Goal: Task Accomplishment & Management: Manage account settings

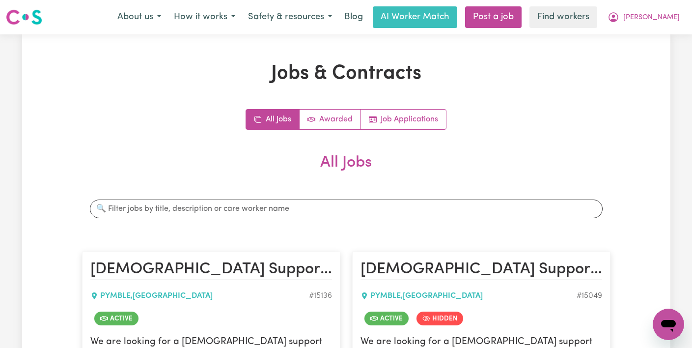
click at [619, 20] on icon "My Account" at bounding box center [614, 17] width 10 height 10
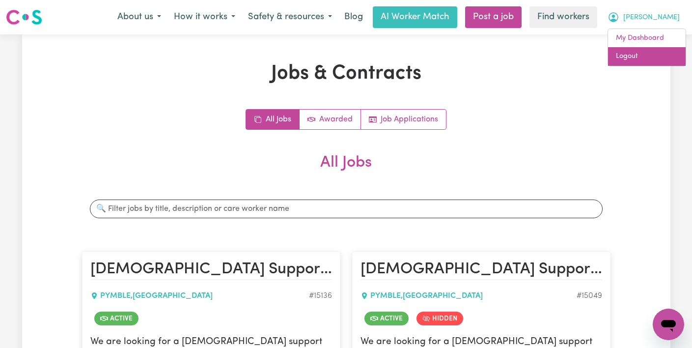
click at [646, 55] on link "Logout" at bounding box center [647, 56] width 78 height 19
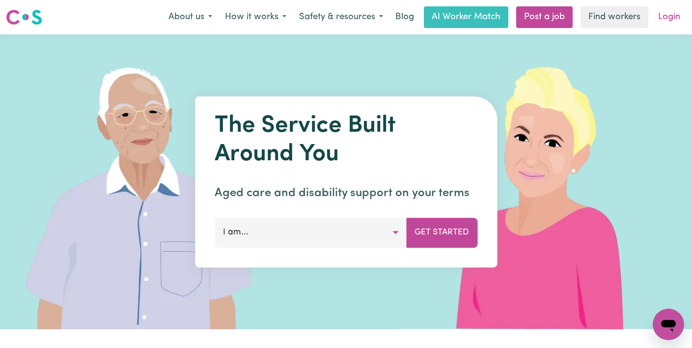
click at [670, 16] on link "Login" at bounding box center [670, 17] width 34 height 22
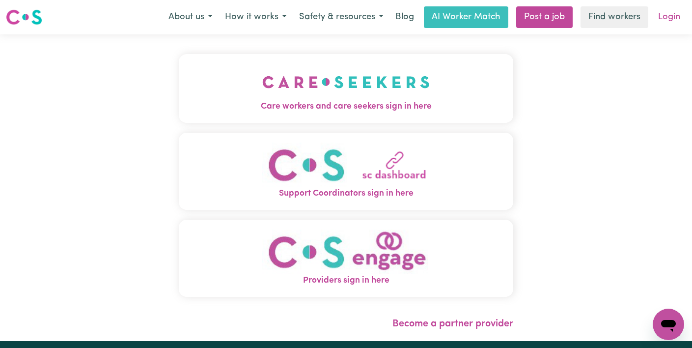
click at [672, 23] on link "Login" at bounding box center [670, 17] width 34 height 22
click at [318, 101] on span "Care workers and care seekers sign in here" at bounding box center [346, 106] width 335 height 13
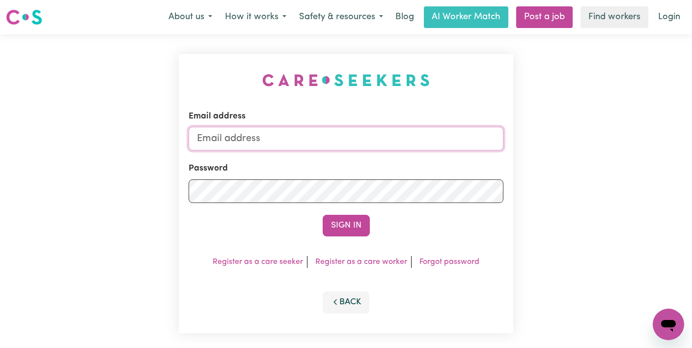
type input "[EMAIL_ADDRESS][DOMAIN_NAME]"
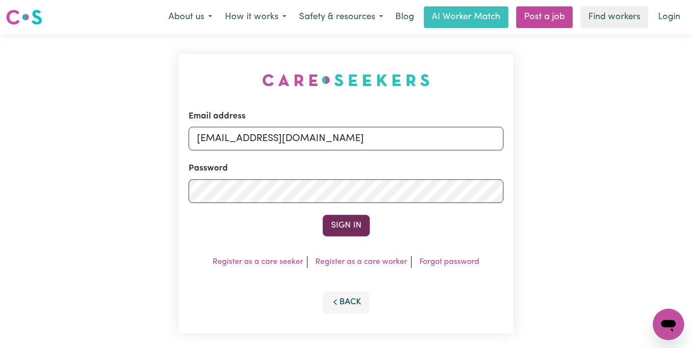
click at [351, 224] on button "Sign In" at bounding box center [346, 226] width 47 height 22
